Goal: Navigation & Orientation: Find specific page/section

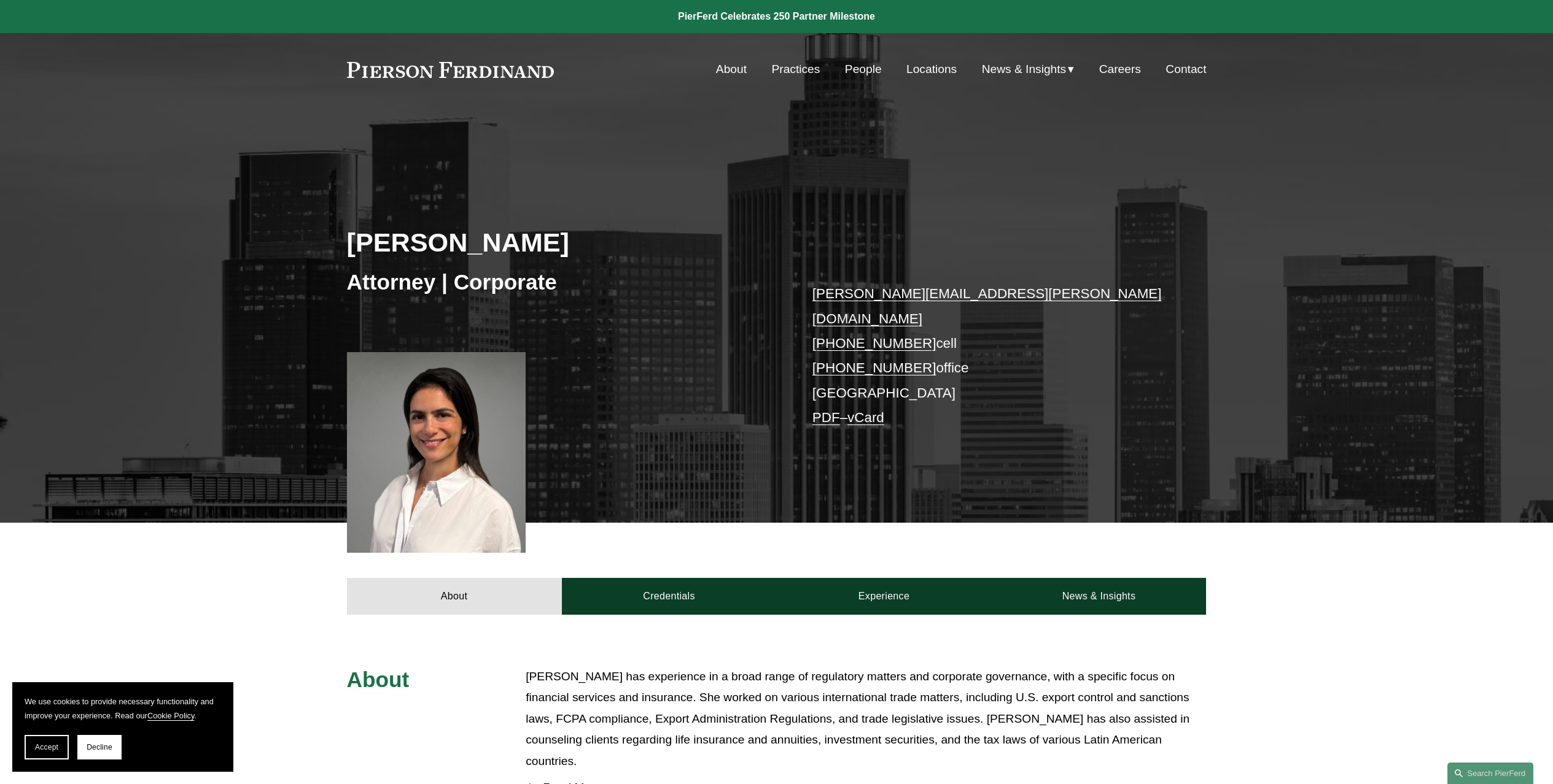
click at [394, 60] on div "About Practices People Locations News & Insights News" at bounding box center [777, 69] width 859 height 24
click at [399, 74] on link at bounding box center [451, 70] width 207 height 16
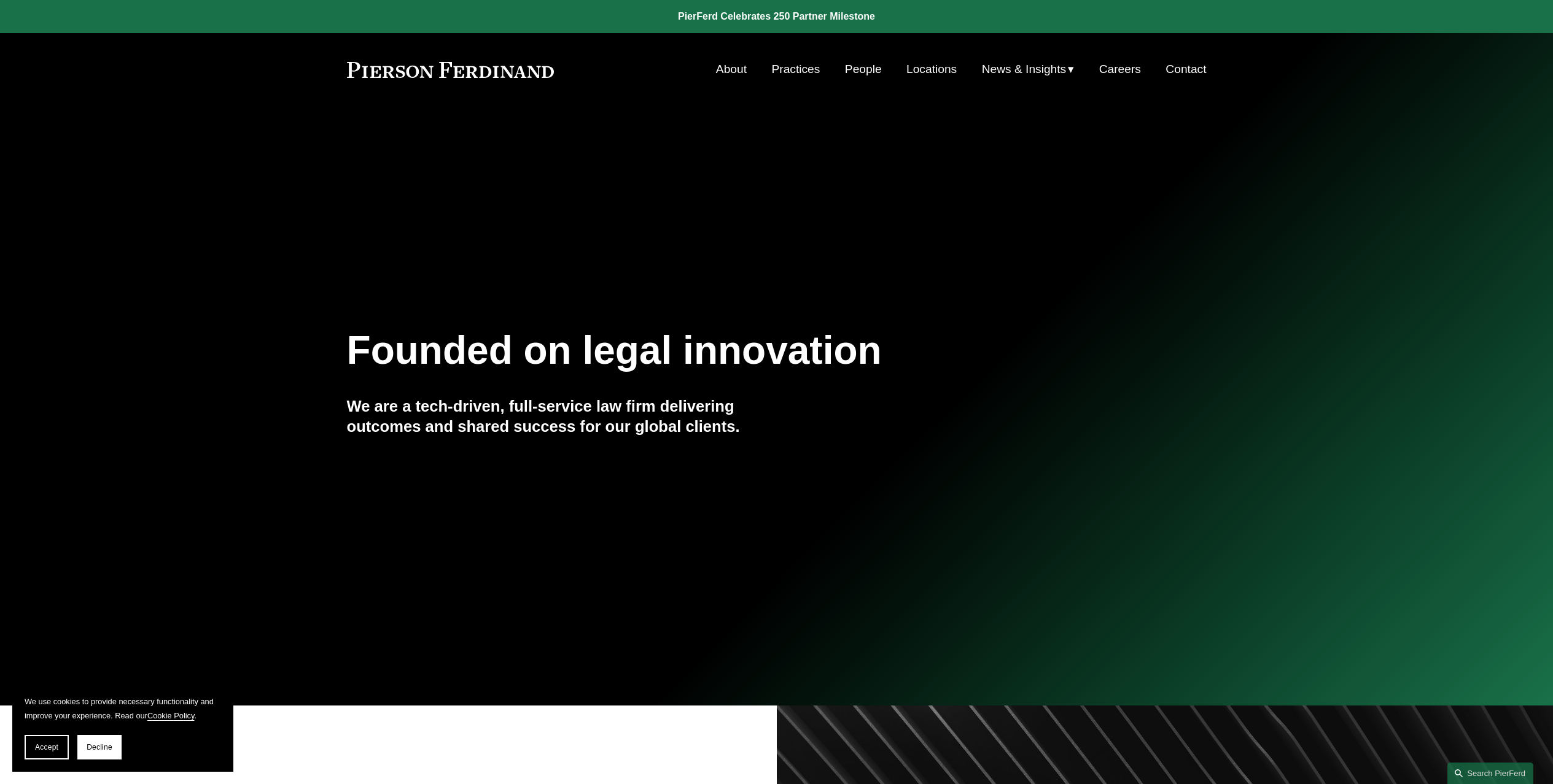
click at [867, 69] on link "People" at bounding box center [863, 69] width 37 height 24
